Goal: Find specific page/section: Find specific page/section

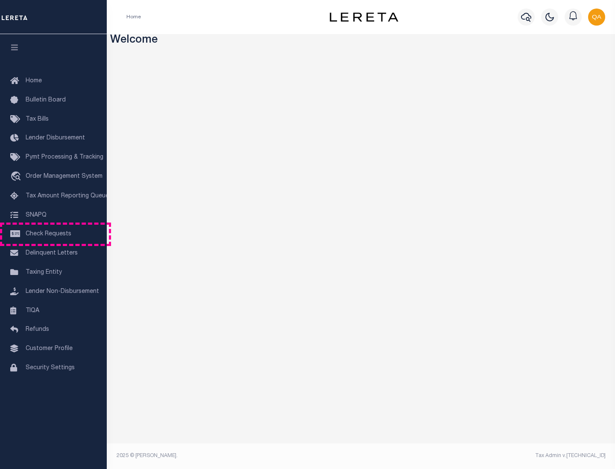
click at [53, 234] on span "Check Requests" at bounding box center [49, 234] width 46 height 6
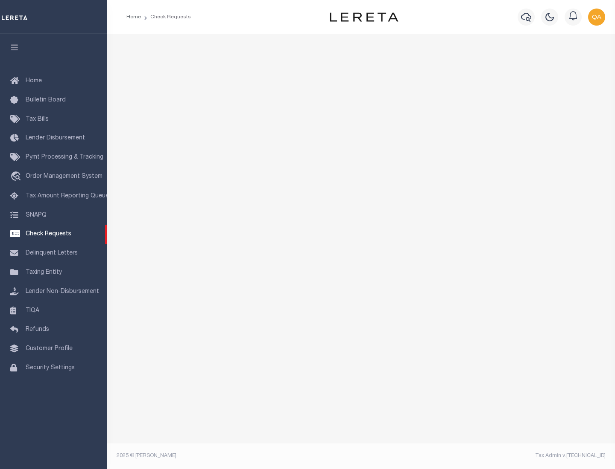
select select "50"
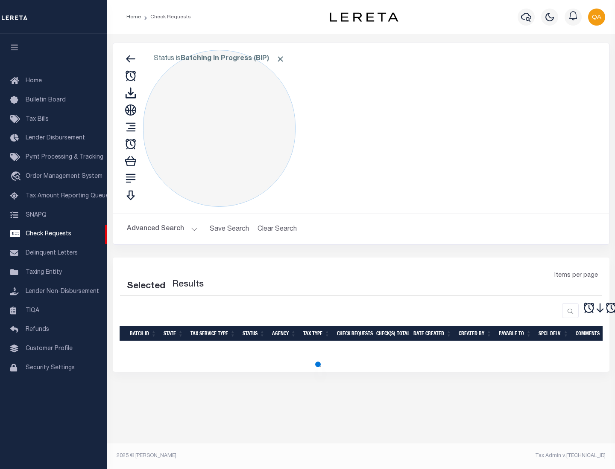
select select "50"
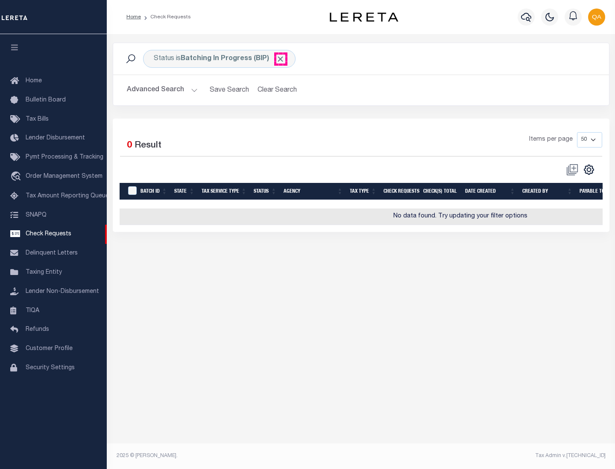
click at [280, 59] on span "Click to Remove" at bounding box center [280, 59] width 9 height 9
